Goal: Navigation & Orientation: Find specific page/section

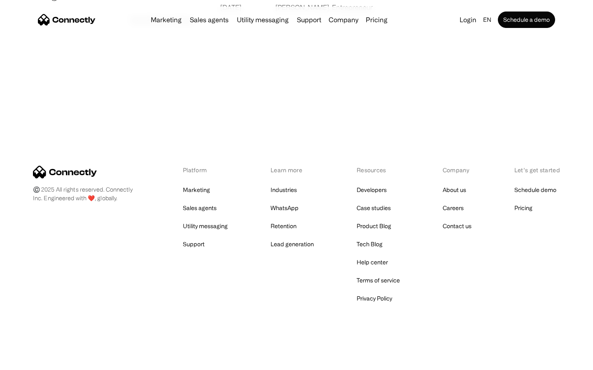
scroll to position [1581, 0]
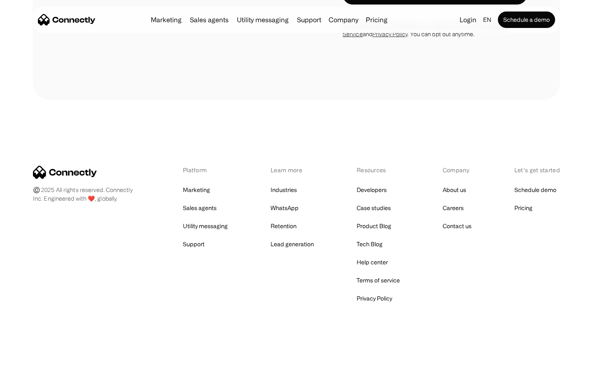
scroll to position [2529, 0]
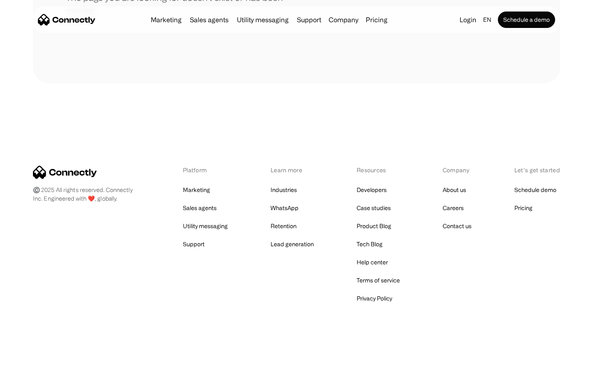
scroll to position [150, 0]
